Goal: Information Seeking & Learning: Learn about a topic

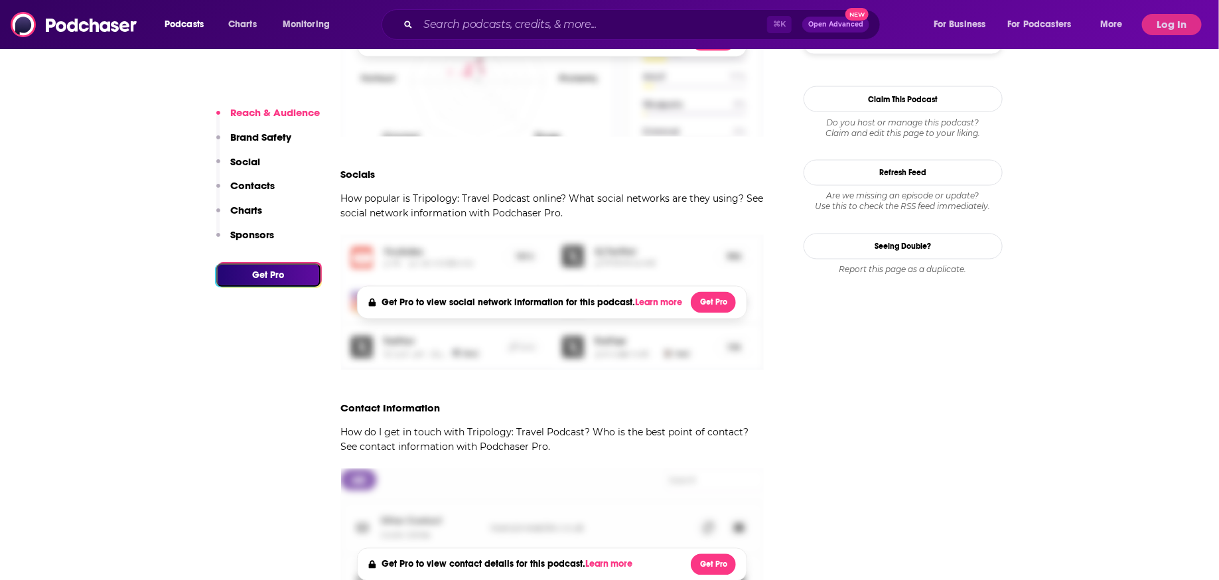
scroll to position [1045, 0]
click at [1162, 29] on button "Log In" at bounding box center [1172, 24] width 60 height 21
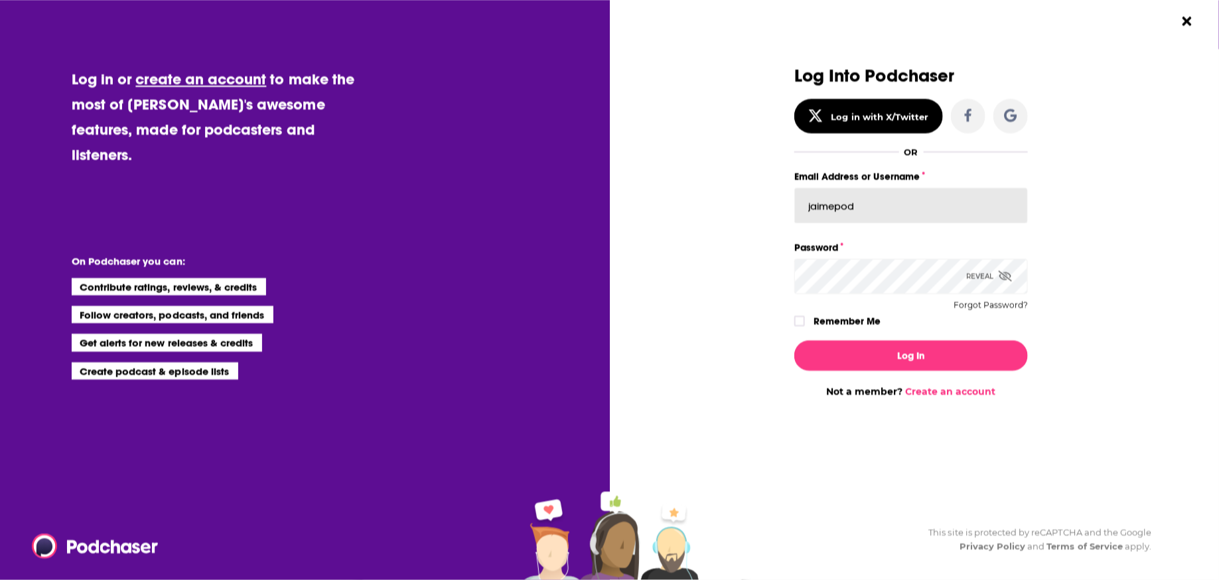
click at [936, 210] on input "jaimepod" at bounding box center [911, 206] width 234 height 36
type input "jaimeciarlello"
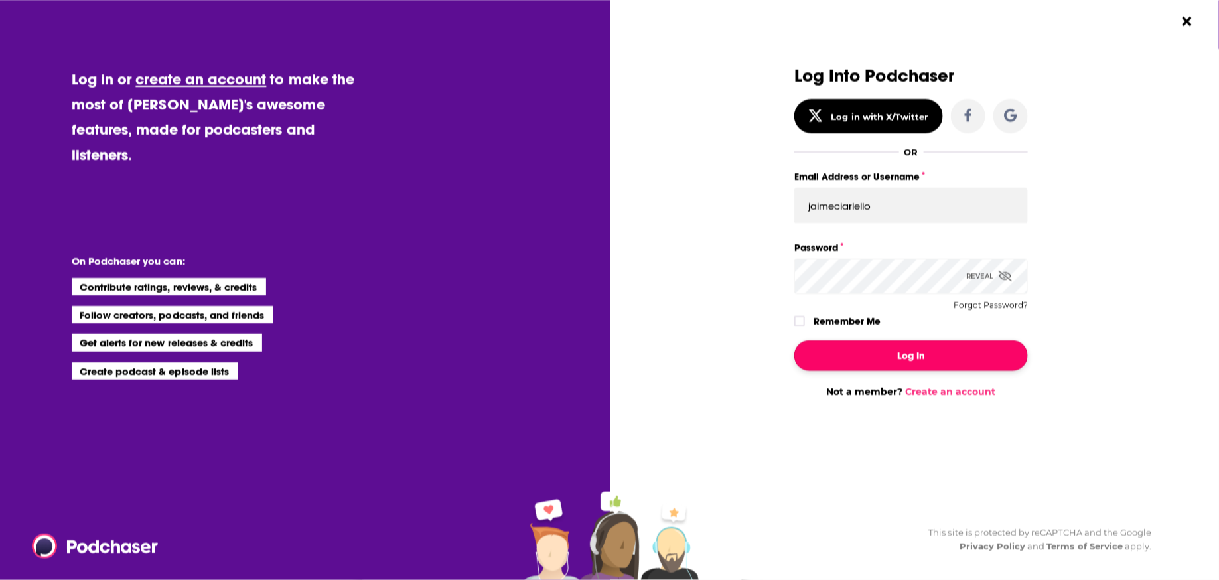
click at [897, 360] on button "Log In" at bounding box center [911, 355] width 234 height 31
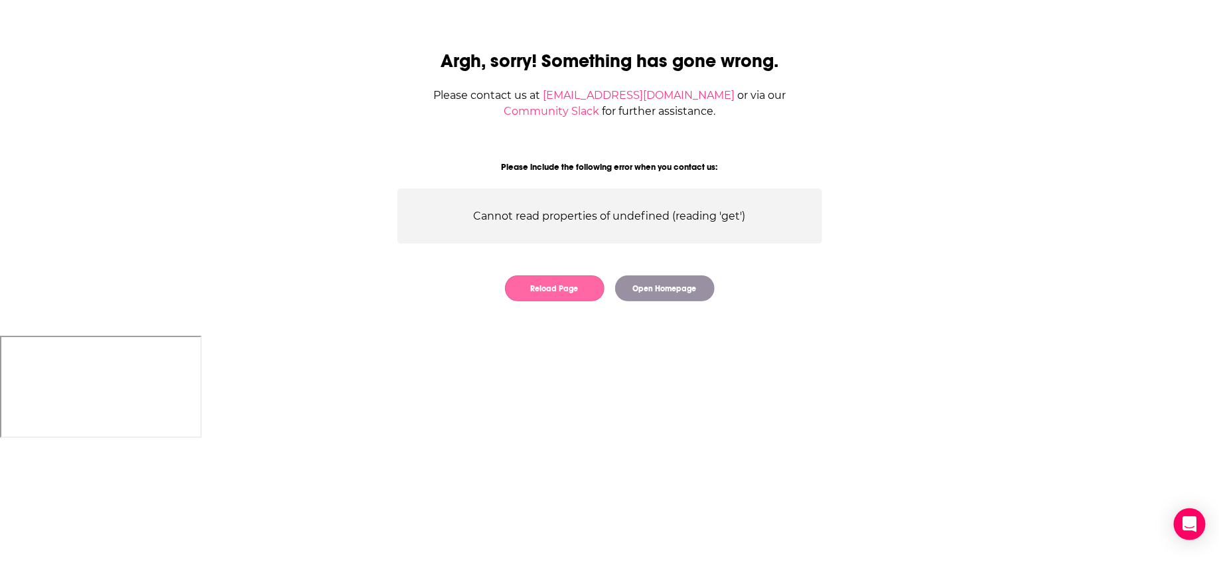
click at [573, 294] on button "Reload Page" at bounding box center [555, 288] width 100 height 26
